Goal: Find specific page/section: Find specific page/section

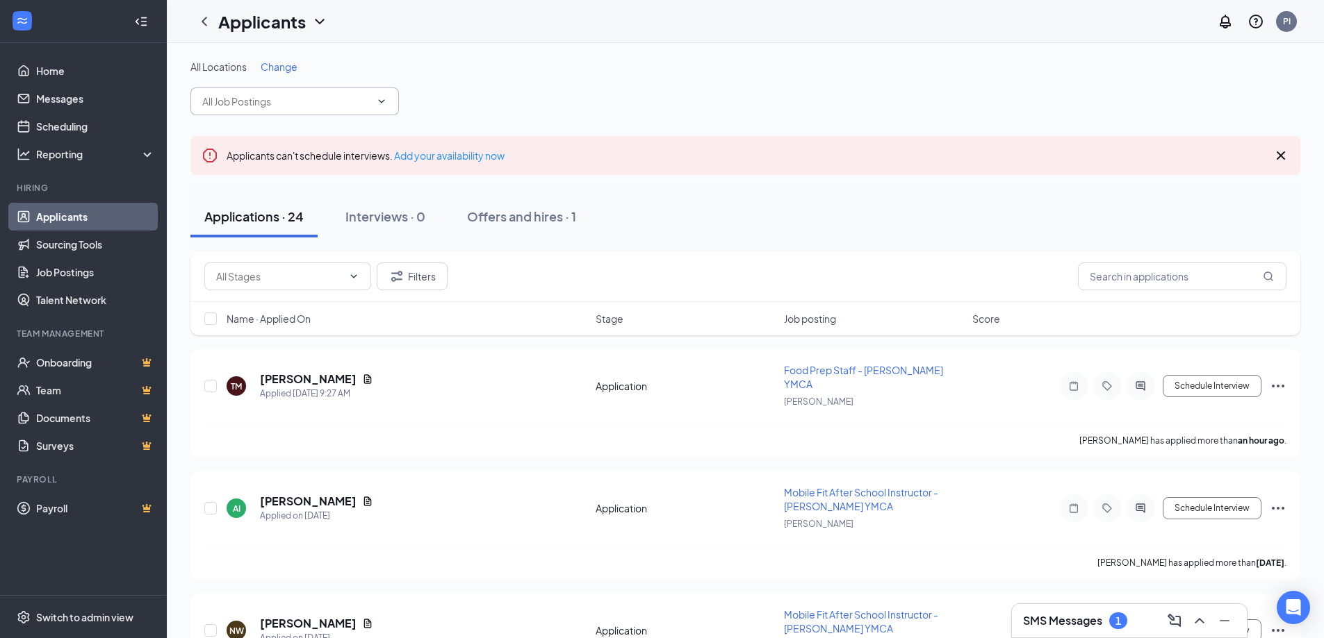
click at [311, 98] on input "text" at bounding box center [286, 101] width 168 height 15
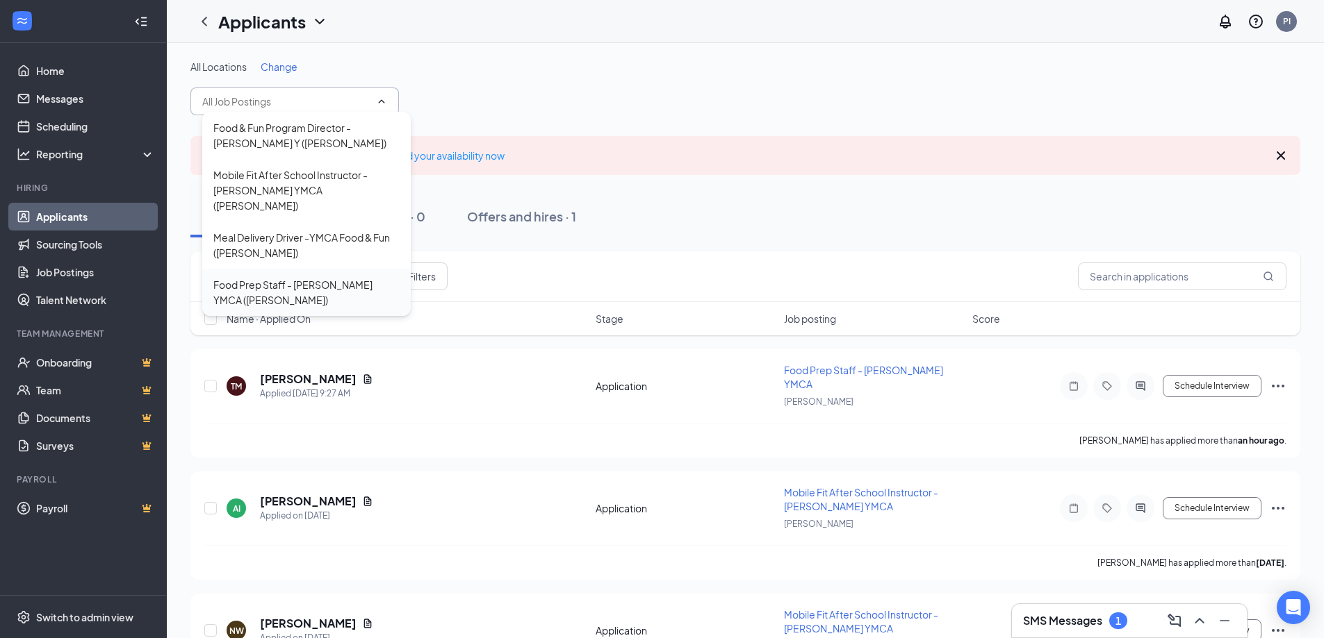
click at [313, 277] on div "Food Prep Staff - [PERSON_NAME] YMCA ([PERSON_NAME])" at bounding box center [306, 292] width 186 height 31
type input "Food Prep Staff - [PERSON_NAME] YMCA ([PERSON_NAME])"
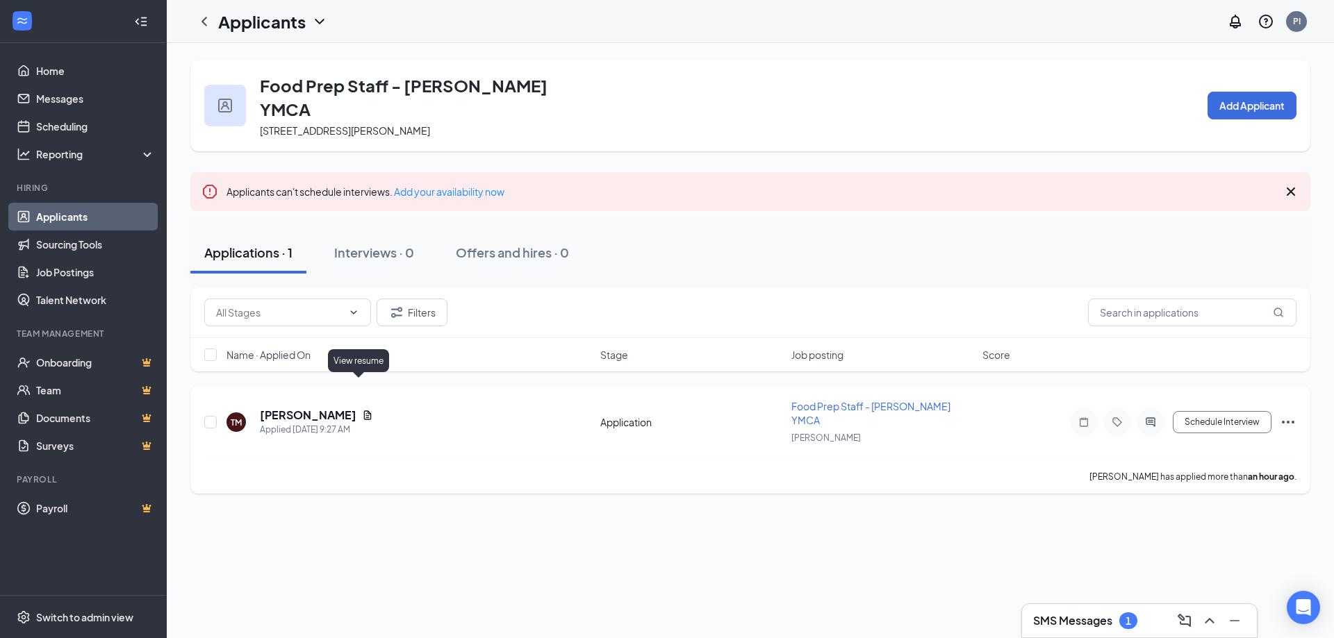
click at [362, 410] on icon "Document" at bounding box center [367, 415] width 11 height 11
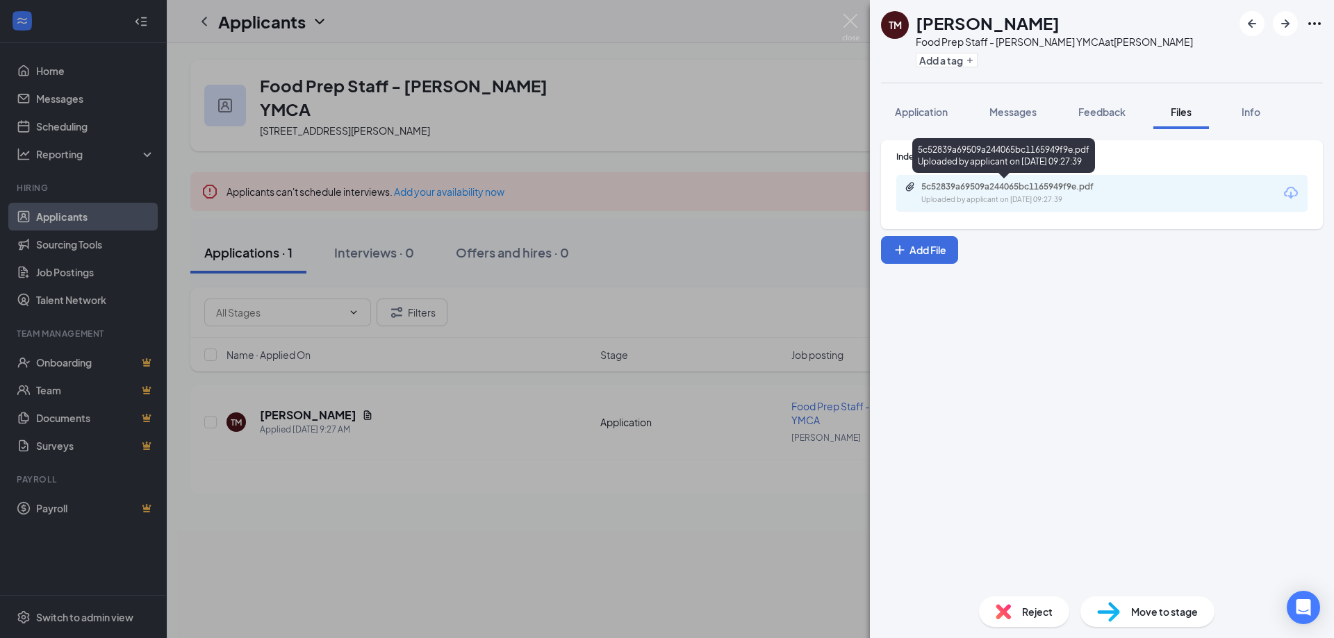
click at [1017, 185] on div "5c52839a69509a244065bc1165949f9e.pdf" at bounding box center [1018, 186] width 195 height 11
click at [846, 24] on img at bounding box center [850, 27] width 17 height 27
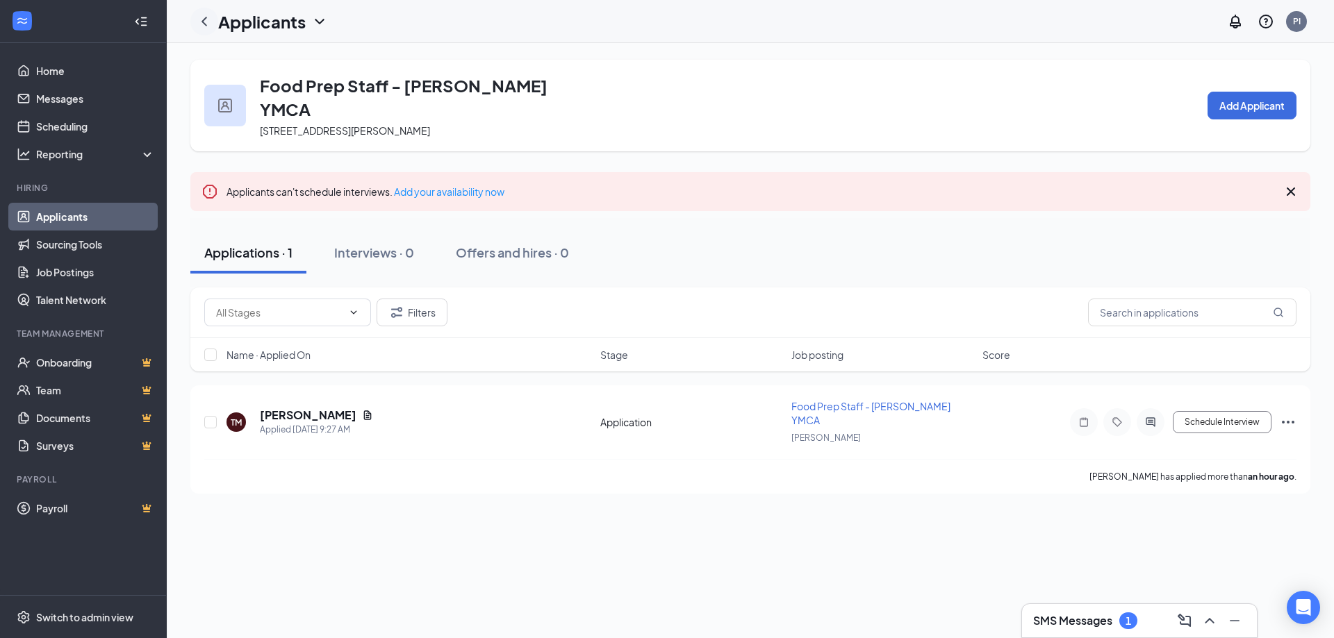
click at [206, 21] on icon "ChevronLeft" at bounding box center [204, 21] width 17 height 17
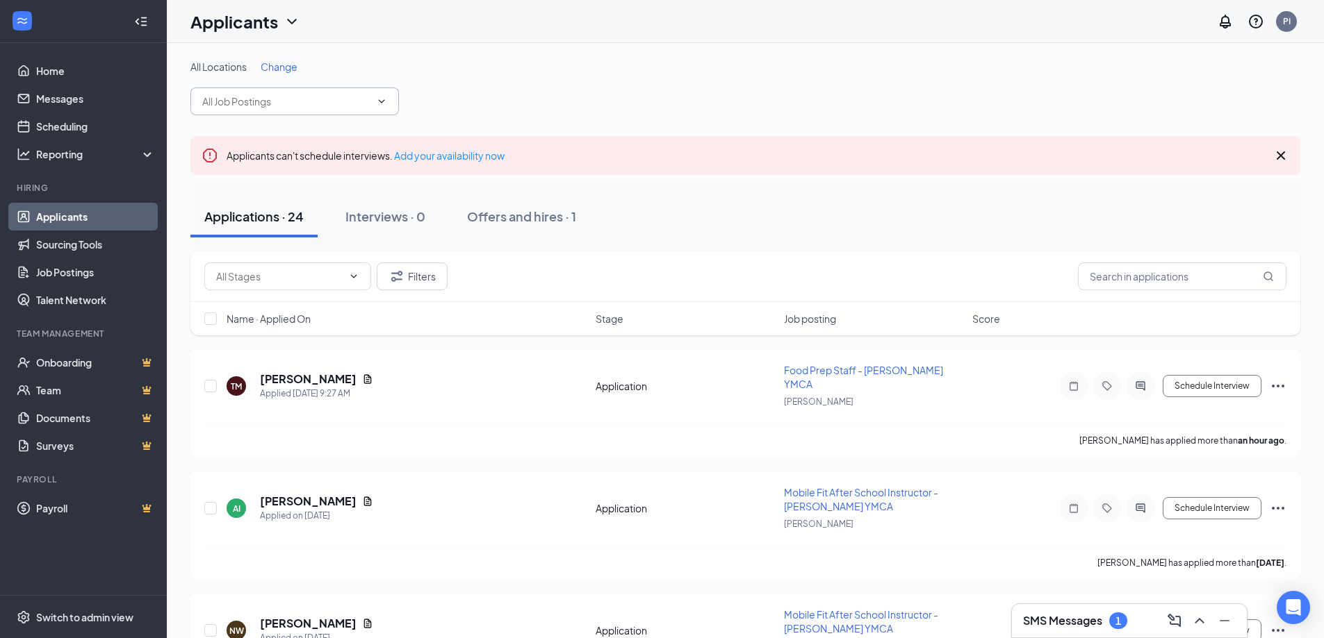
click at [252, 99] on input "text" at bounding box center [286, 101] width 168 height 15
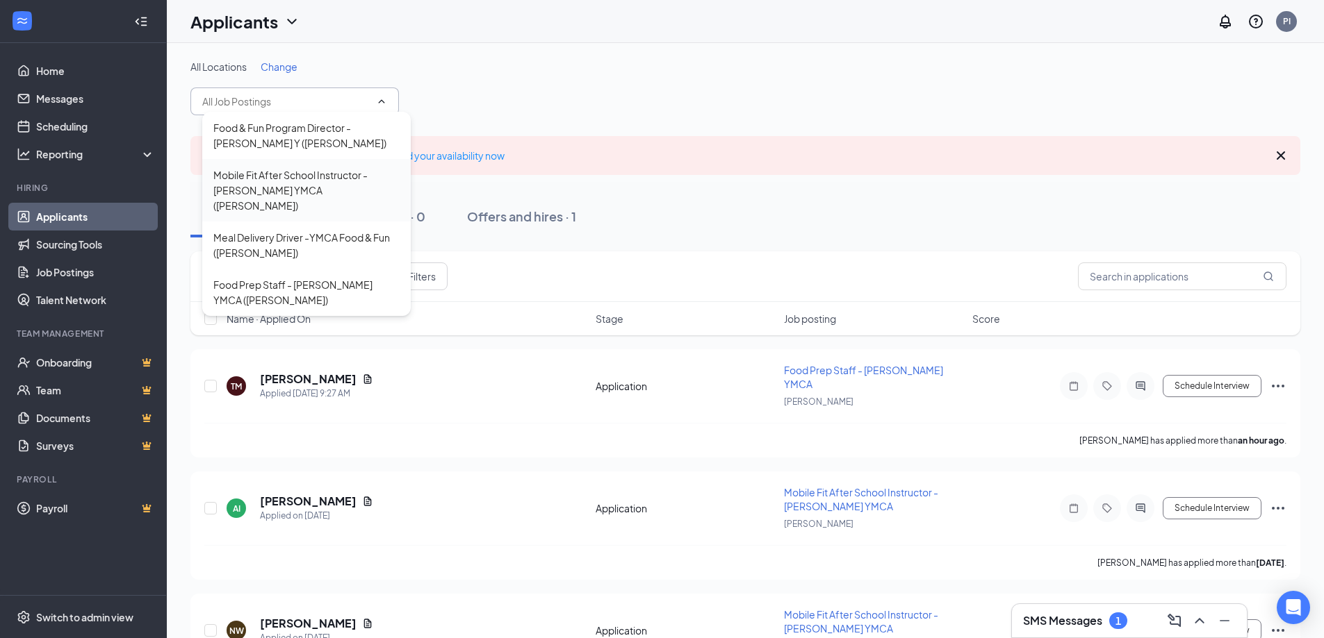
click at [311, 184] on div "Mobile Fit After School Instructor - [PERSON_NAME] YMCA ([PERSON_NAME])" at bounding box center [306, 190] width 186 height 46
